Goal: Information Seeking & Learning: Understand process/instructions

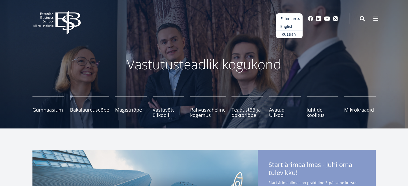
click at [288, 27] on link "English" at bounding box center [289, 27] width 27 height 8
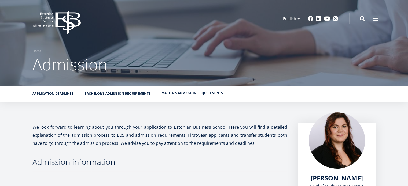
click at [174, 92] on link "Master's admission requirements" at bounding box center [191, 93] width 61 height 5
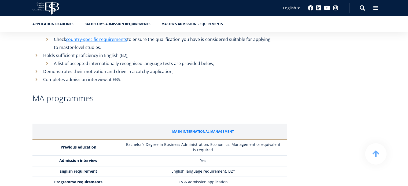
scroll to position [1181, 0]
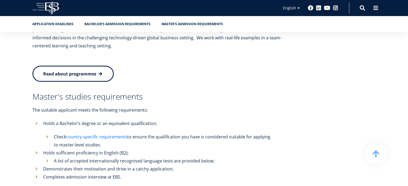
click at [94, 133] on link "country-specific requirements" at bounding box center [96, 137] width 61 height 8
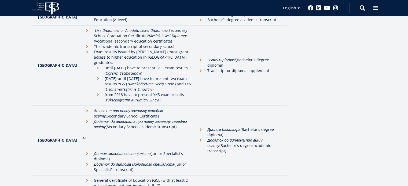
scroll to position [1437, 0]
